Goal: Check status: Check status

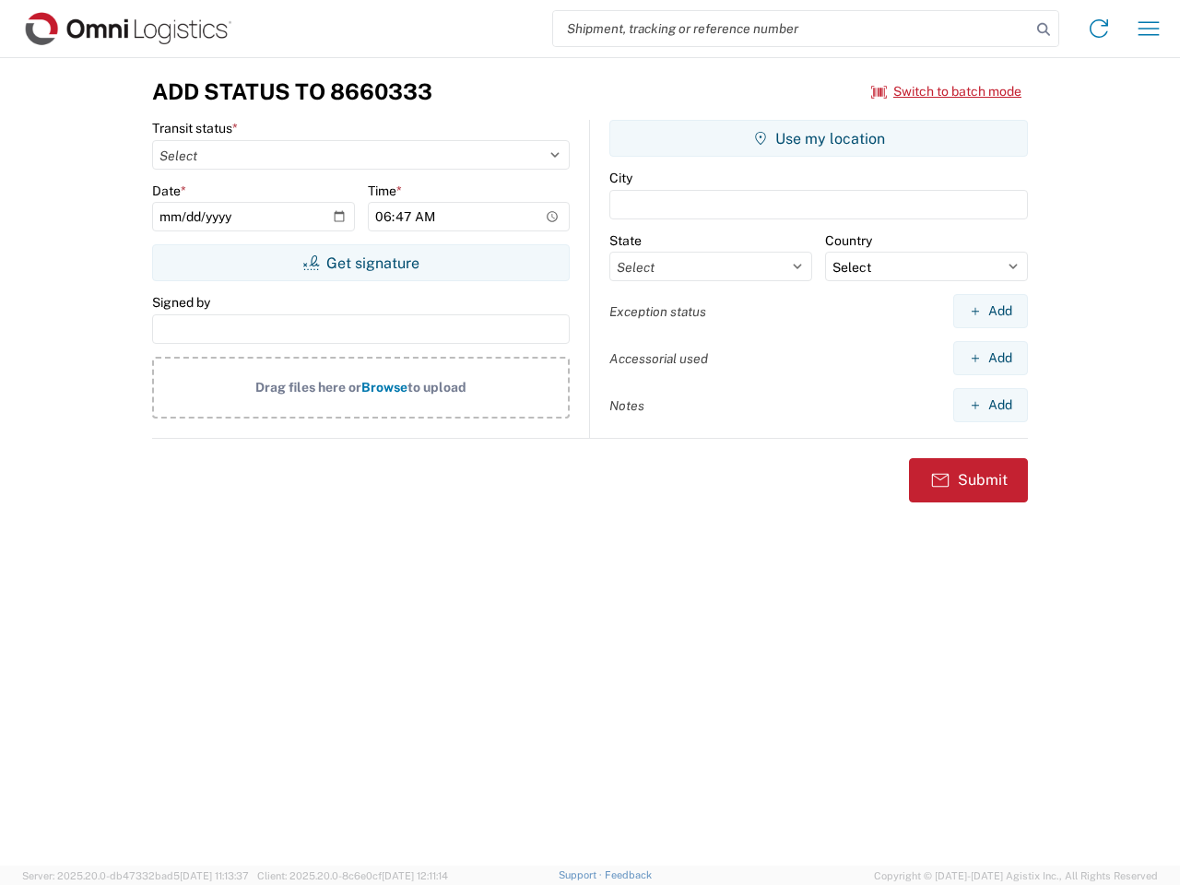
click at [792, 29] on input "search" at bounding box center [792, 28] width 478 height 35
click at [1044, 30] on icon at bounding box center [1044, 30] width 26 height 26
click at [1099, 29] on icon at bounding box center [1099, 29] width 30 height 30
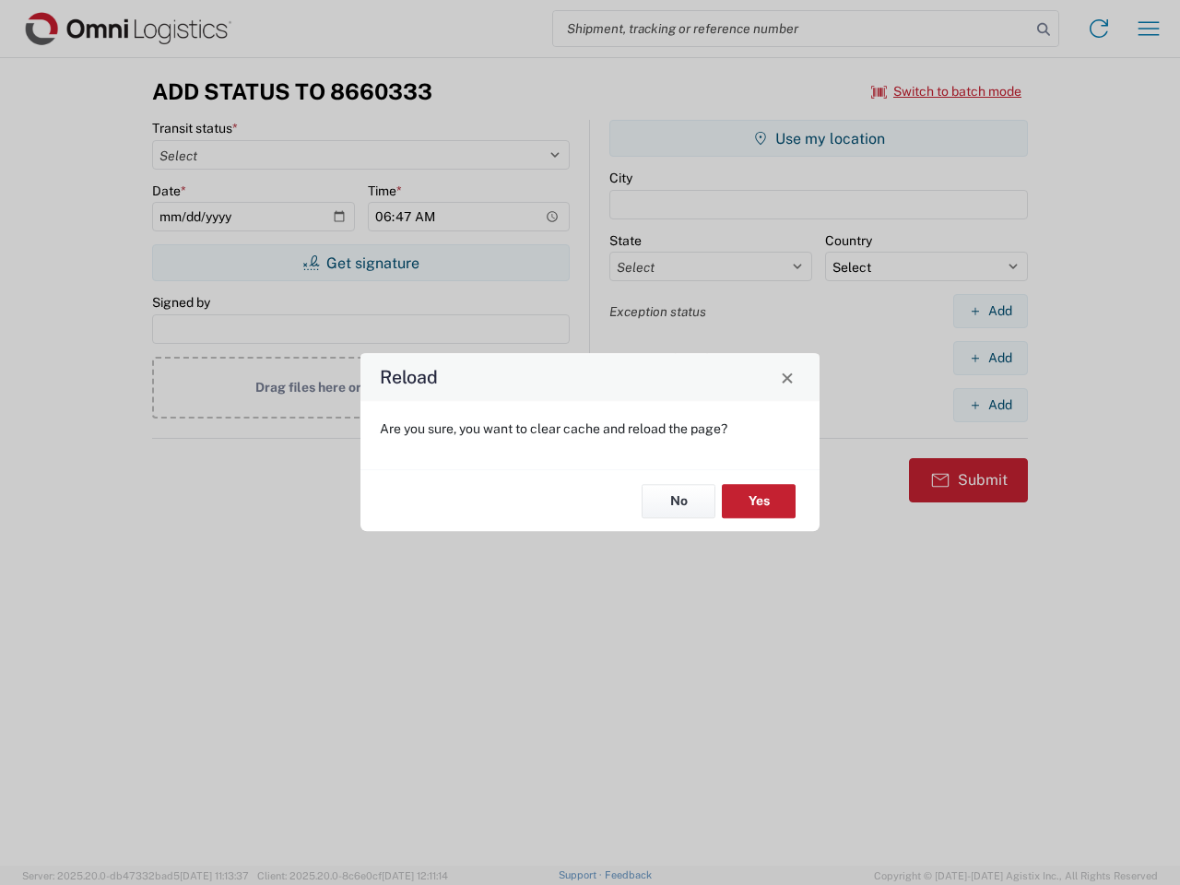
click at [1149, 29] on div "Reload Are you sure, you want to clear cache and reload the page? No Yes" at bounding box center [590, 442] width 1180 height 885
click at [947, 91] on div "Reload Are you sure, you want to clear cache and reload the page? No Yes" at bounding box center [590, 442] width 1180 height 885
click at [360, 263] on div "Reload Are you sure, you want to clear cache and reload the page? No Yes" at bounding box center [590, 442] width 1180 height 885
click at [819, 138] on div "Reload Are you sure, you want to clear cache and reload the page? No Yes" at bounding box center [590, 442] width 1180 height 885
click at [990, 311] on div "Reload Are you sure, you want to clear cache and reload the page? No Yes" at bounding box center [590, 442] width 1180 height 885
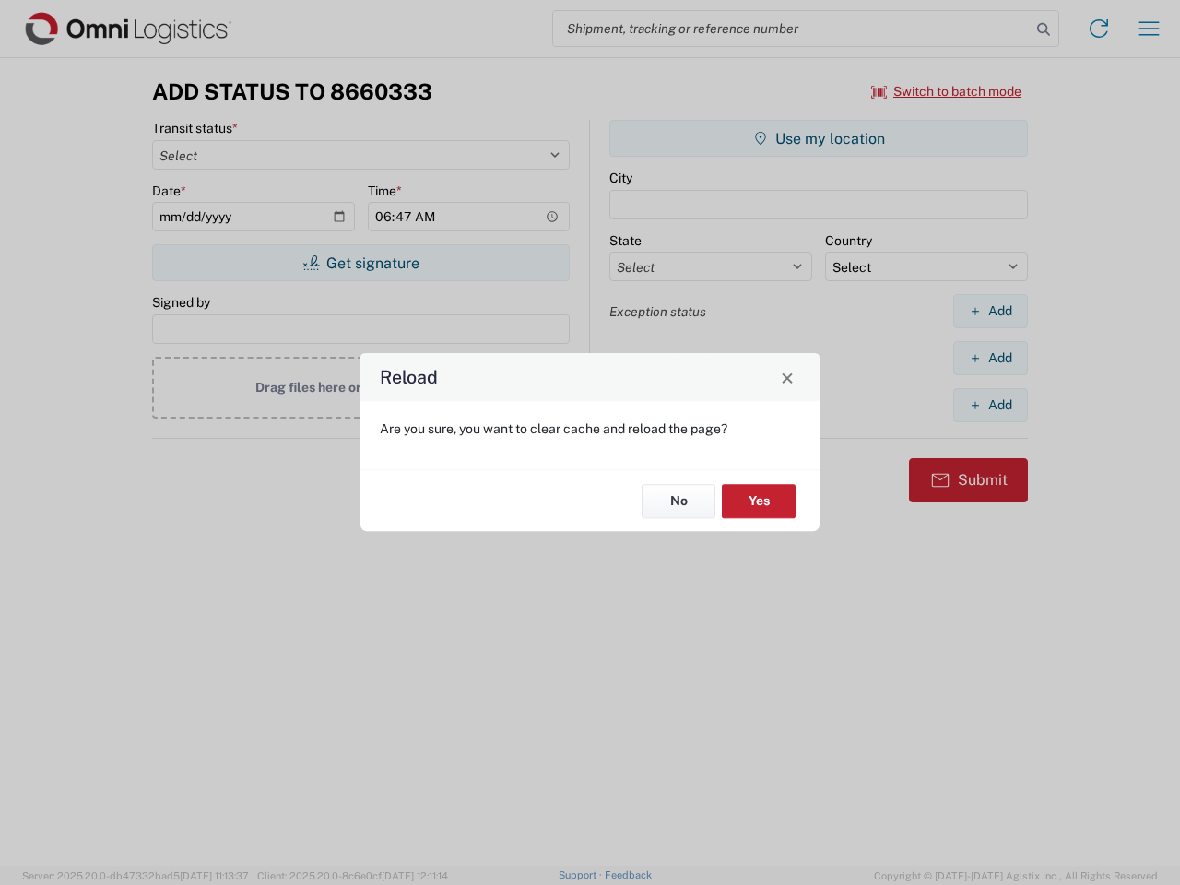
click at [990, 358] on div "Reload Are you sure, you want to clear cache and reload the page? No Yes" at bounding box center [590, 442] width 1180 height 885
click at [990, 405] on div "Reload Are you sure, you want to clear cache and reload the page? No Yes" at bounding box center [590, 442] width 1180 height 885
